Goal: Complete application form

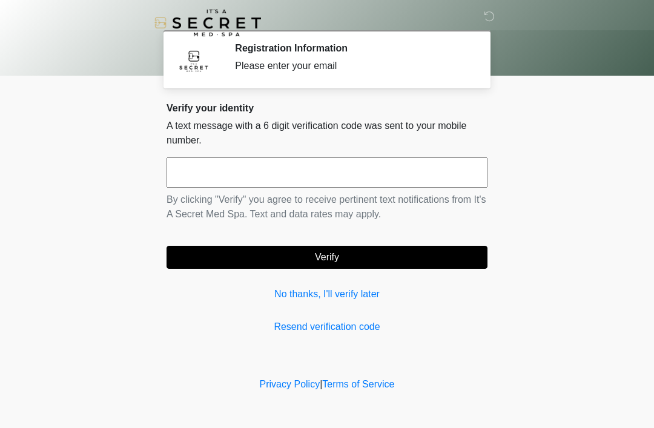
click at [285, 178] on input "text" at bounding box center [327, 173] width 321 height 30
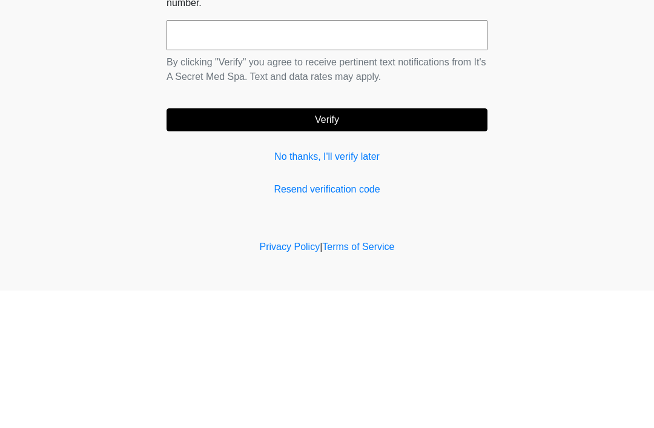
click at [279, 141] on div "Verify your identity A text message with a 6 digit verification code was sent t…" at bounding box center [327, 218] width 321 height 232
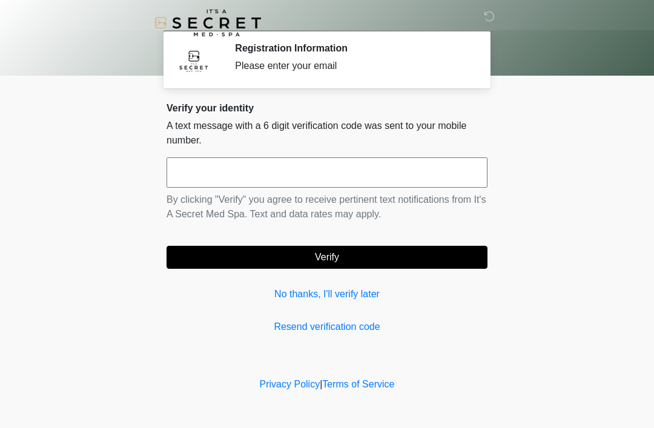
click at [290, 284] on div "Verify your identity A text message with a 6 digit verification code was sent t…" at bounding box center [327, 218] width 321 height 232
click at [370, 299] on link "No thanks, I'll verify later" at bounding box center [327, 294] width 321 height 15
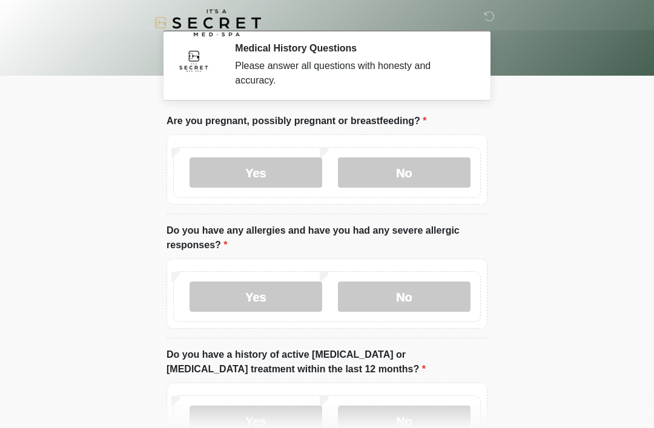
click at [413, 173] on label "No" at bounding box center [404, 173] width 133 height 30
click at [427, 298] on label "No" at bounding box center [404, 297] width 133 height 30
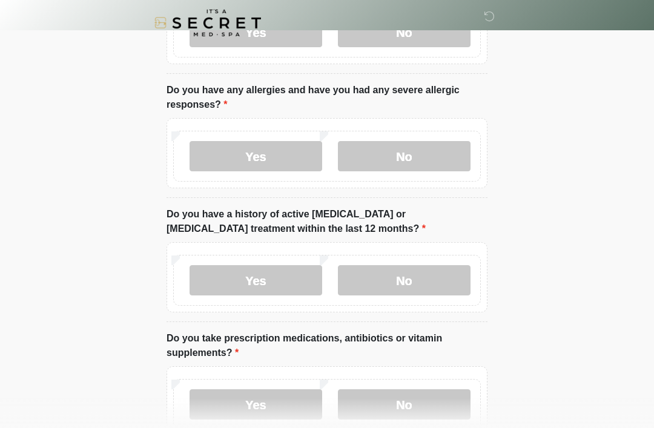
scroll to position [143, 0]
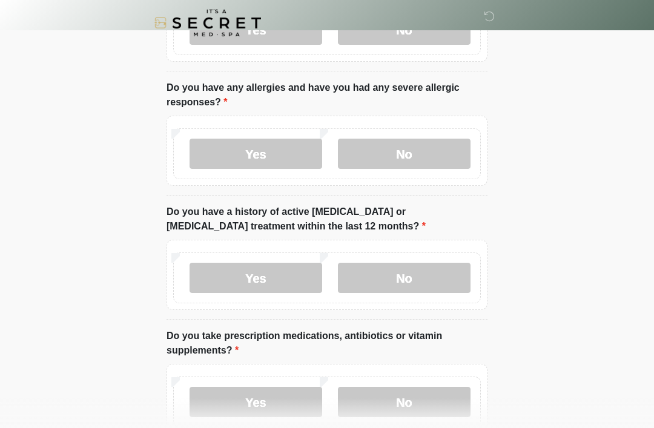
click at [420, 283] on label "No" at bounding box center [404, 278] width 133 height 30
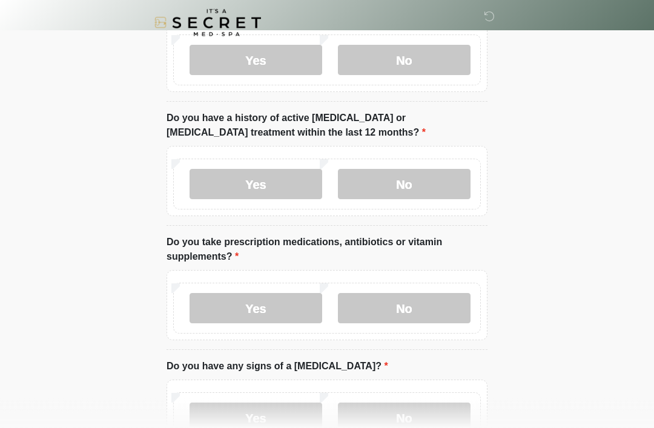
scroll to position [239, 0]
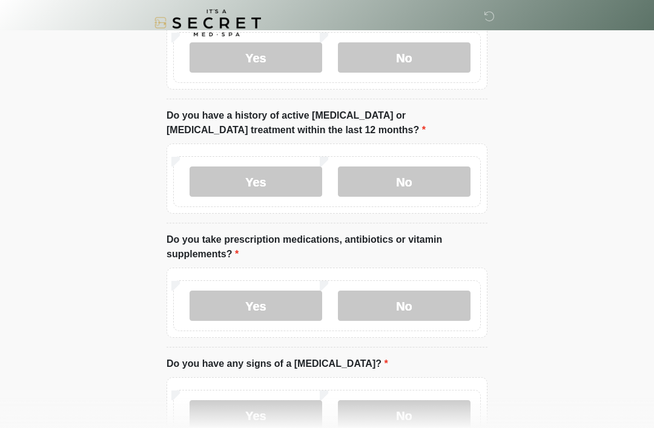
click at [415, 308] on label "No" at bounding box center [404, 306] width 133 height 30
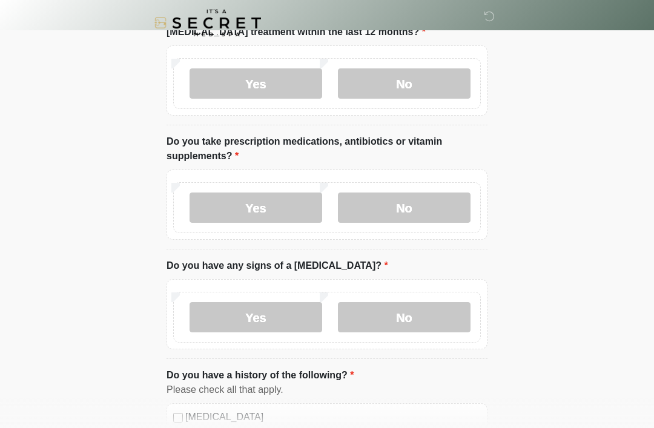
scroll to position [361, 0]
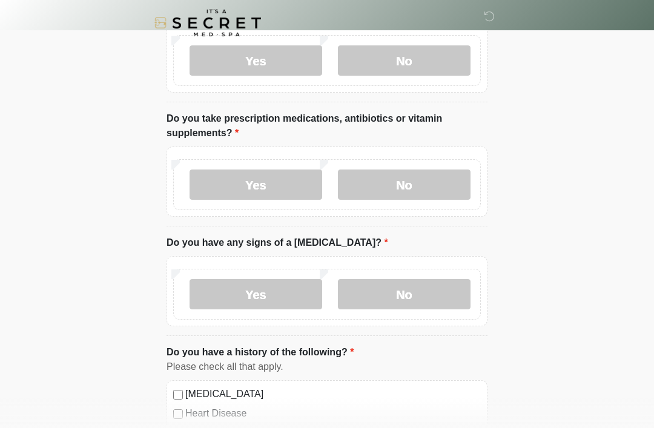
click at [421, 295] on label "No" at bounding box center [404, 294] width 133 height 30
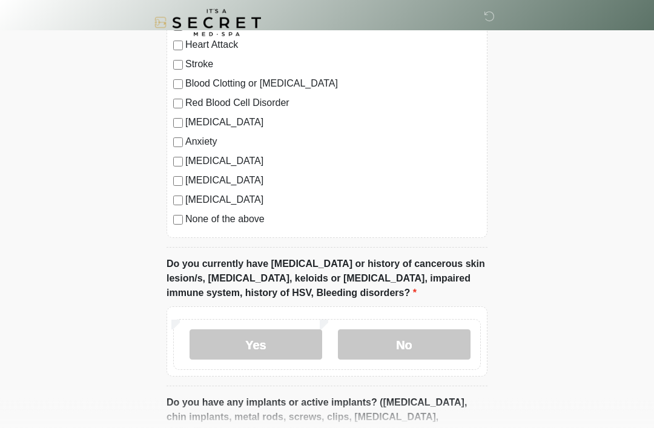
scroll to position [787, 0]
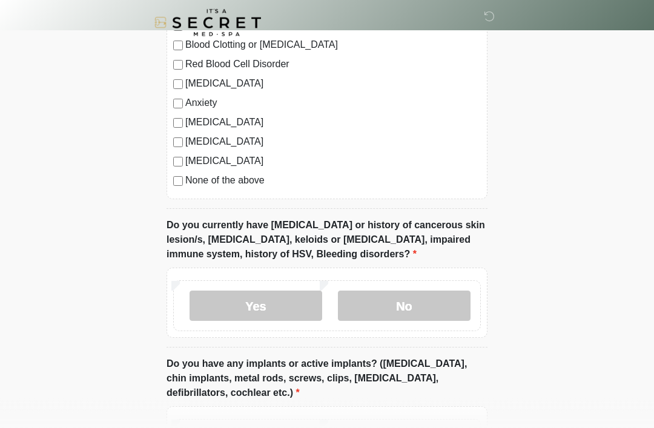
click at [435, 304] on label "No" at bounding box center [404, 306] width 133 height 30
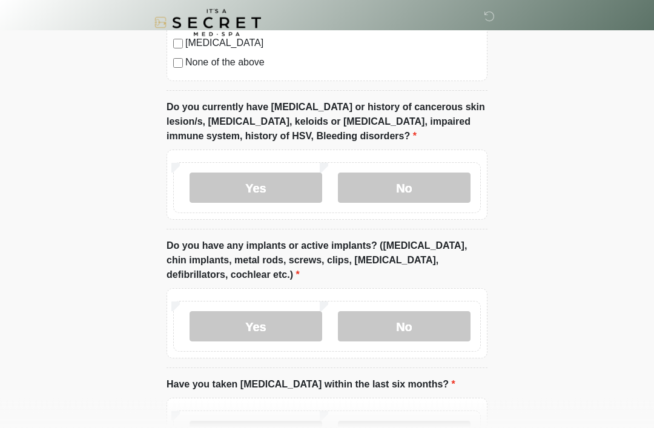
scroll to position [909, 0]
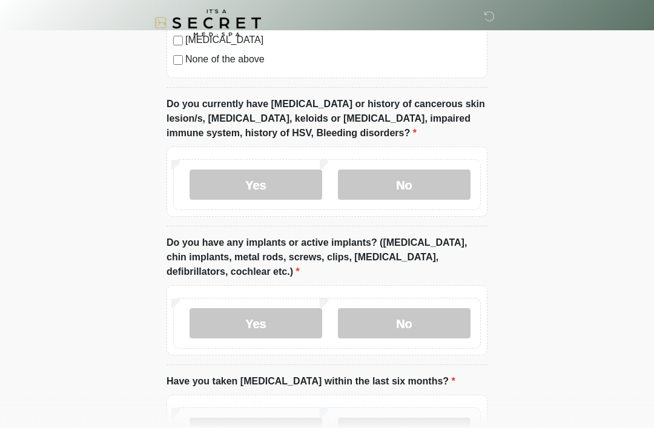
click at [413, 318] on label "No" at bounding box center [404, 323] width 133 height 30
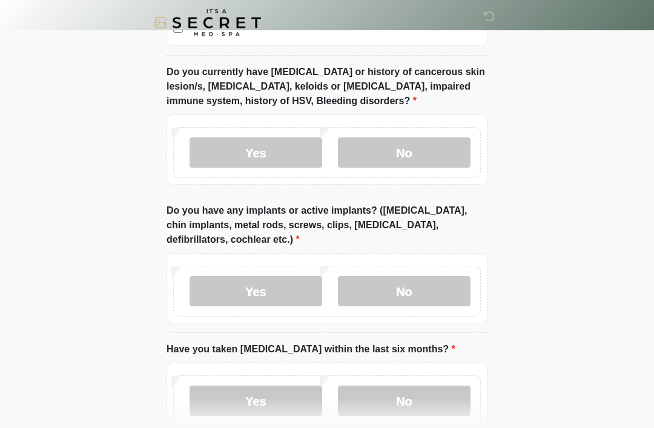
scroll to position [1013, 0]
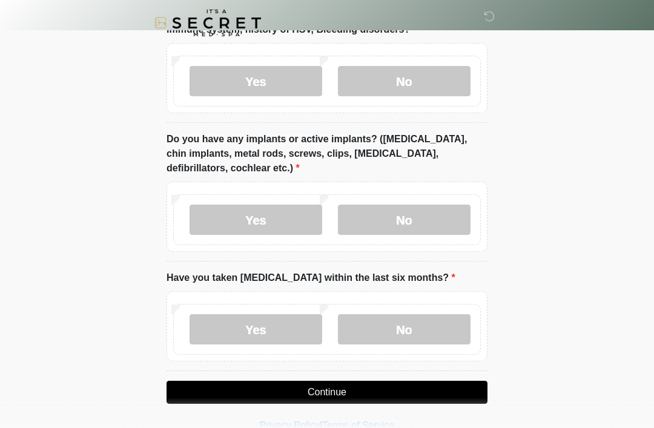
click at [415, 324] on label "No" at bounding box center [404, 330] width 133 height 30
click at [369, 388] on button "Continue" at bounding box center [327, 392] width 321 height 23
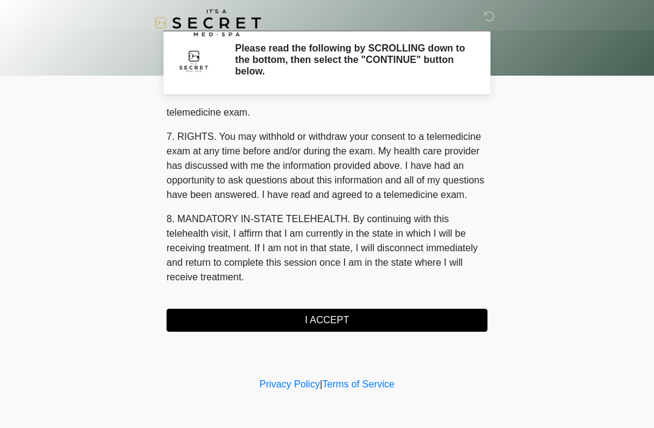
scroll to position [517, 0]
click at [358, 316] on button "I ACCEPT" at bounding box center [327, 320] width 321 height 23
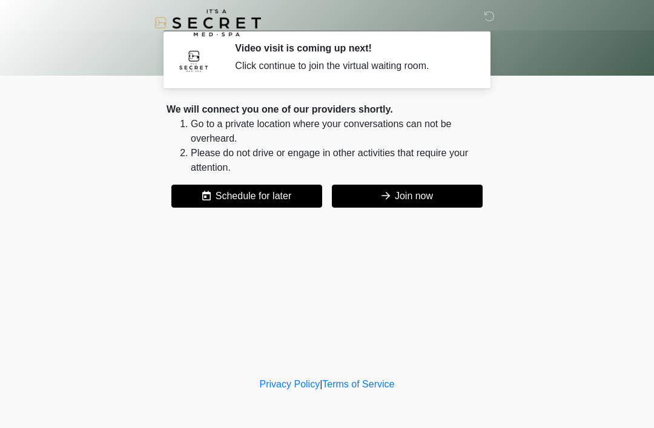
click at [411, 207] on button "Join now" at bounding box center [407, 196] width 151 height 23
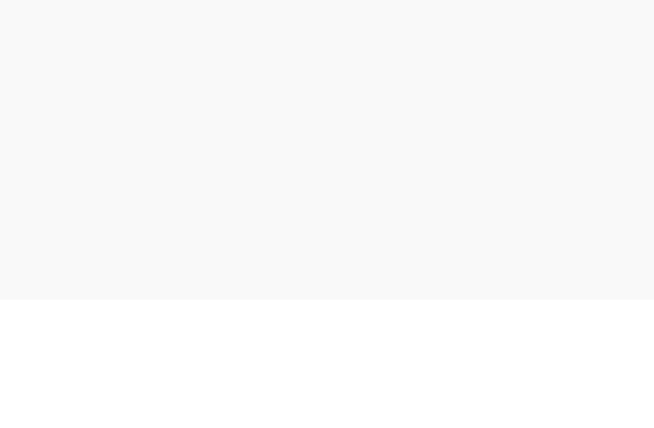
scroll to position [42, 0]
